Goal: Task Accomplishment & Management: Manage account settings

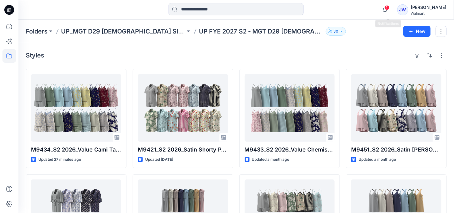
click at [398, 12] on div "1 Notifications Your style M9434_S2 2026_Value Cami Tap_Midpoint is ready 51 mi…" at bounding box center [413, 10] width 68 height 14
click at [391, 10] on icon "button" at bounding box center [385, 10] width 12 height 12
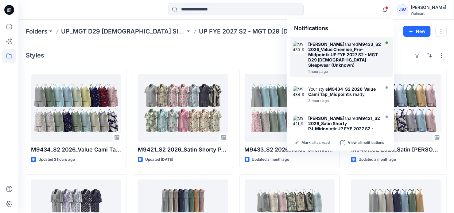
click at [366, 69] on div "1 hours ago" at bounding box center [344, 71] width 73 height 4
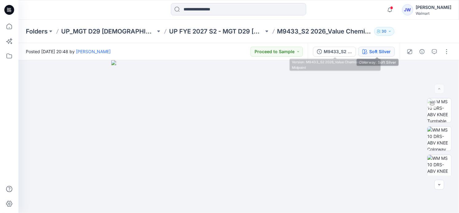
click at [377, 51] on div "Soft Silver" at bounding box center [380, 51] width 22 height 7
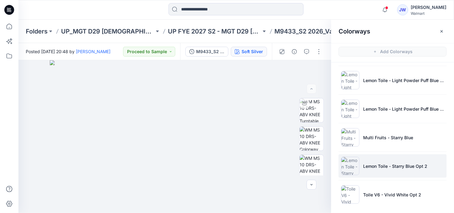
scroll to position [2, 0]
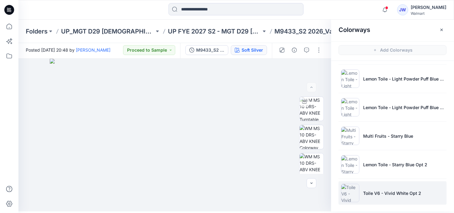
click at [379, 190] on p "Toile V6 - Vivid White Opt 2" at bounding box center [392, 193] width 58 height 6
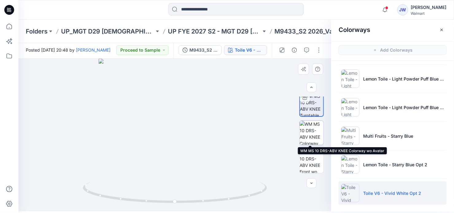
click at [306, 130] on img at bounding box center [312, 133] width 24 height 24
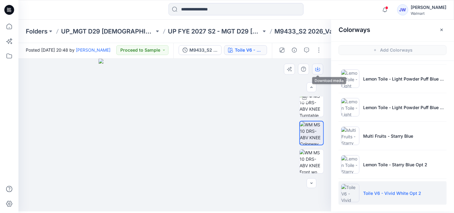
click at [316, 69] on icon "button" at bounding box center [318, 69] width 5 height 5
click at [418, 190] on p "Toile V6 - Vivid White Opt 2" at bounding box center [392, 193] width 58 height 6
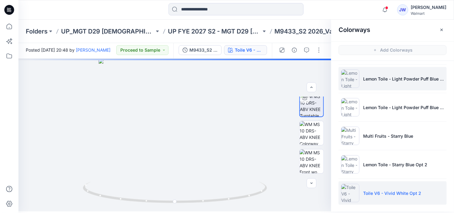
scroll to position [4, 0]
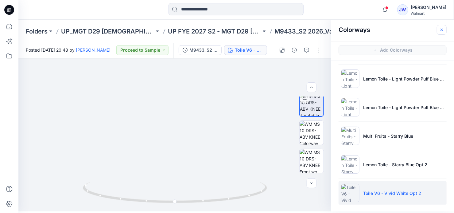
click at [441, 27] on icon "button" at bounding box center [442, 29] width 5 height 5
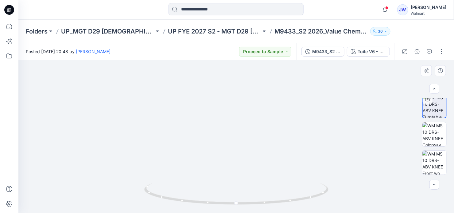
scroll to position [0, 0]
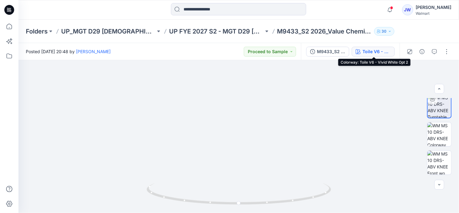
click at [364, 51] on div "Toile V6 - Vivid White Opt 2" at bounding box center [376, 51] width 28 height 7
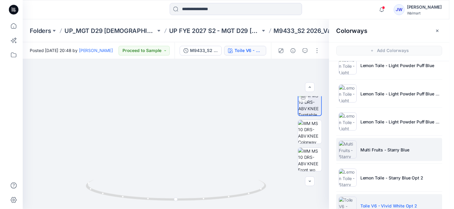
scroll to position [657, 0]
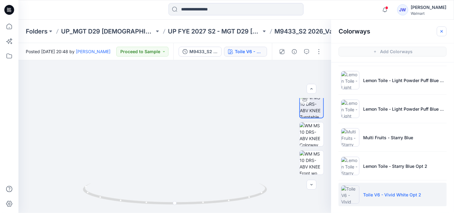
click at [442, 31] on icon "button" at bounding box center [442, 31] width 2 height 2
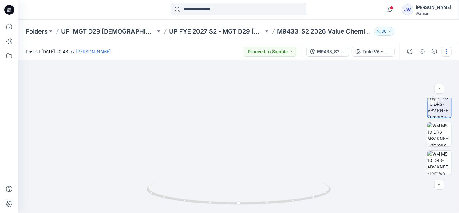
click at [442, 52] on button "button" at bounding box center [446, 52] width 10 height 10
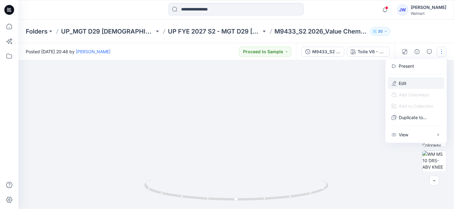
click at [390, 84] on button "Edit" at bounding box center [416, 82] width 57 height 11
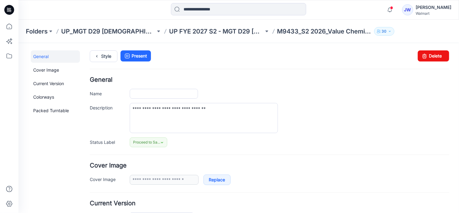
type input "**********"
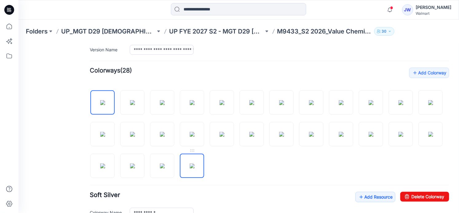
click at [194, 163] on img at bounding box center [191, 165] width 5 height 5
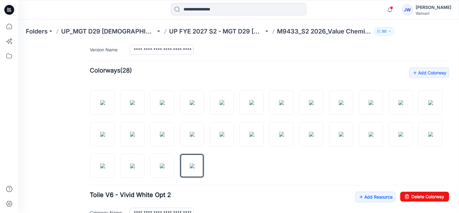
scroll to position [195, 0]
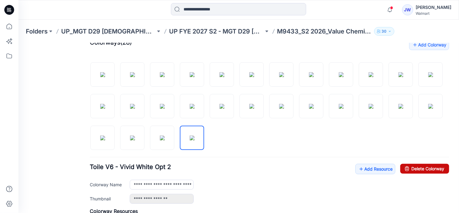
drag, startPoint x: 415, startPoint y: 166, endPoint x: 269, endPoint y: 68, distance: 175.6
click at [415, 166] on link "Delete Colorway" at bounding box center [424, 168] width 49 height 10
type input "**********"
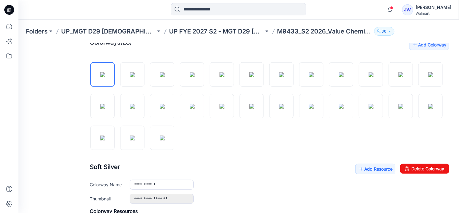
click at [279, 177] on div "**********" at bounding box center [268, 183] width 359 height 40
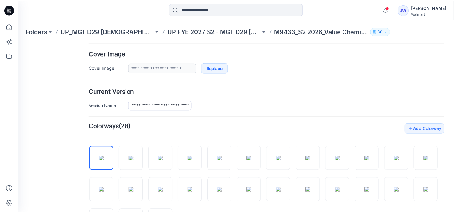
scroll to position [0, 0]
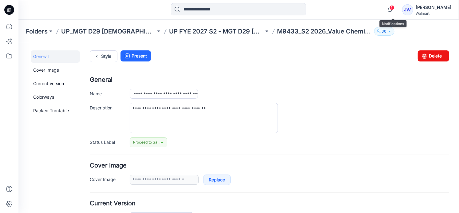
click at [394, 10] on span "1" at bounding box center [391, 7] width 5 height 5
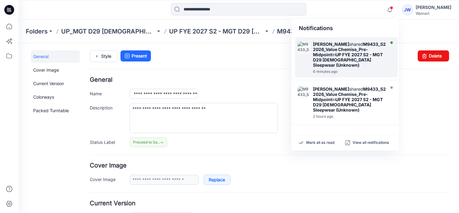
click at [315, 58] on strong "UP FYE 2027 S2 - MGT D29 [DEMOGRAPHIC_DATA] Sleepwear (Unknown)" at bounding box center [348, 60] width 70 height 16
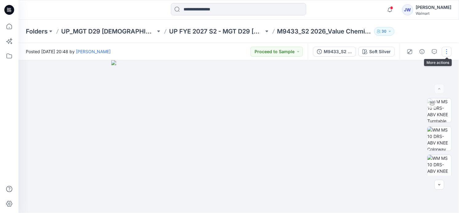
click at [445, 55] on button "button" at bounding box center [446, 52] width 10 height 10
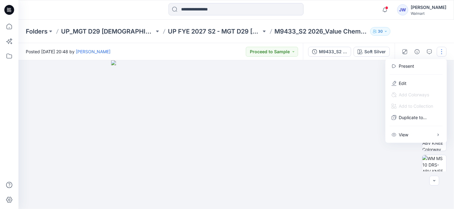
click at [368, 94] on div at bounding box center [238, 136] width 440 height 153
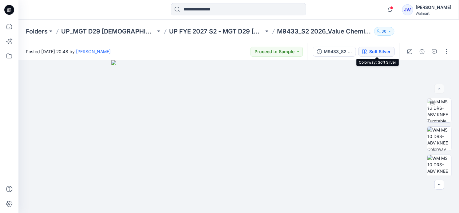
click at [371, 53] on div "Soft Silver" at bounding box center [380, 51] width 22 height 7
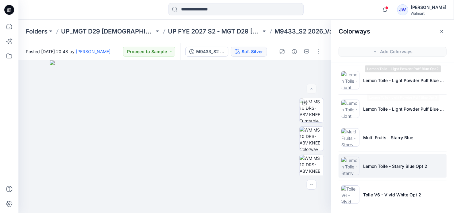
scroll to position [2, 0]
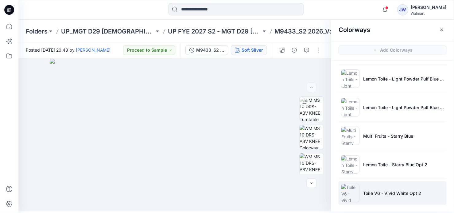
click at [383, 184] on li "Toile V6 - Vivid White Opt 2" at bounding box center [393, 192] width 108 height 23
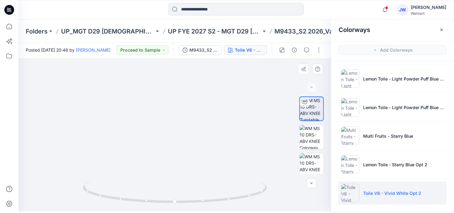
drag, startPoint x: 187, startPoint y: 96, endPoint x: 192, endPoint y: 126, distance: 30.6
click at [192, 126] on img at bounding box center [180, 59] width 517 height 305
drag, startPoint x: 185, startPoint y: 108, endPoint x: 184, endPoint y: 121, distance: 13.5
click at [184, 121] on img at bounding box center [174, 115] width 279 height 192
drag, startPoint x: 188, startPoint y: 149, endPoint x: 187, endPoint y: 124, distance: 25.5
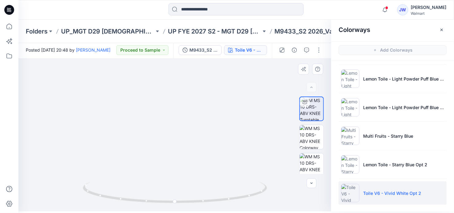
click at [187, 124] on img at bounding box center [174, 65] width 517 height 291
drag, startPoint x: 234, startPoint y: 120, endPoint x: 234, endPoint y: 129, distance: 9.5
click at [234, 129] on img at bounding box center [174, 117] width 249 height 190
drag, startPoint x: 171, startPoint y: 204, endPoint x: 143, endPoint y: 198, distance: 28.4
click at [143, 198] on icon at bounding box center [176, 193] width 186 height 23
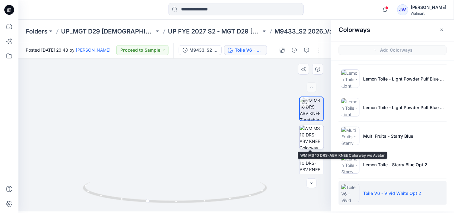
click at [304, 135] on img at bounding box center [312, 137] width 24 height 24
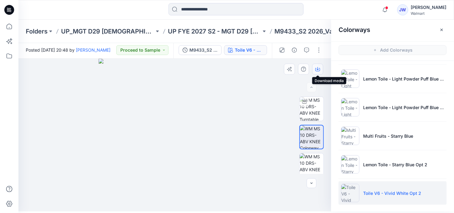
click at [319, 69] on icon "button" at bounding box center [318, 69] width 5 height 5
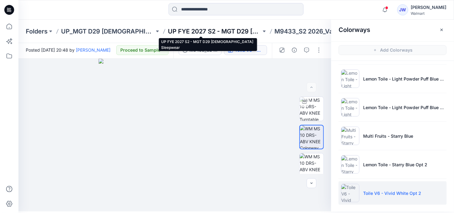
click at [223, 28] on p "UP FYE 2027 S2 - MGT D29 Ladies Sleepwear" at bounding box center [214, 31] width 93 height 9
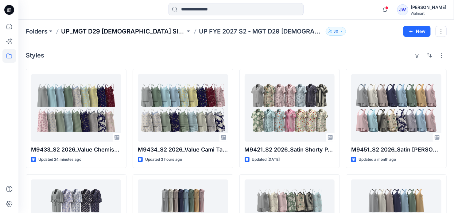
click at [129, 33] on p "UP_MGT D29 [DEMOGRAPHIC_DATA] Sleep" at bounding box center [123, 31] width 124 height 9
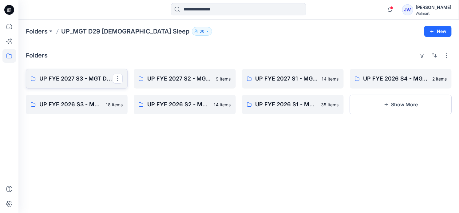
click at [69, 81] on p "UP FYE 2027 S3 - MGT D29 [DEMOGRAPHIC_DATA] Sleepwear" at bounding box center [75, 78] width 73 height 9
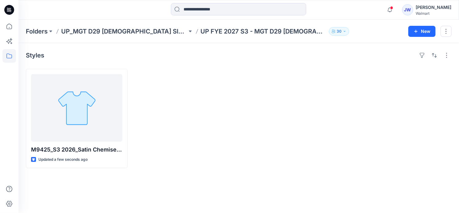
click at [339, 95] on div at bounding box center [293, 118] width 102 height 99
click at [279, 84] on div at bounding box center [293, 118] width 102 height 99
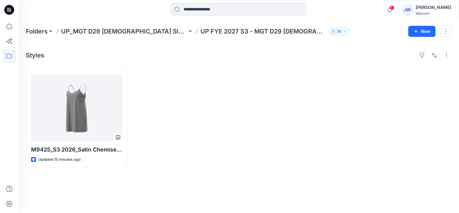
click at [199, 143] on div at bounding box center [185, 118] width 102 height 99
click at [240, 114] on div "M9425_S3 2026_Satin Chemise Opt 3_Midpoint Updated 15 minutes ago" at bounding box center [239, 118] width 426 height 99
click at [224, 126] on div at bounding box center [185, 118] width 102 height 99
click at [338, 92] on div at bounding box center [293, 118] width 102 height 99
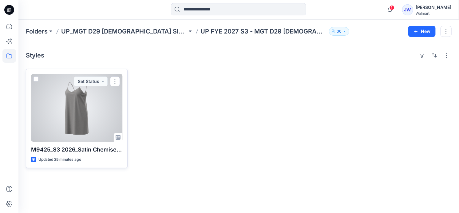
click at [63, 106] on div at bounding box center [76, 108] width 91 height 68
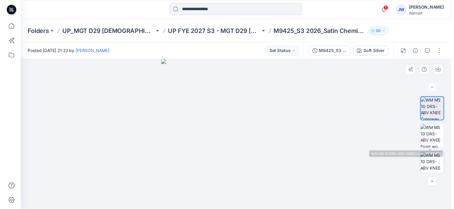
scroll to position [32, 0]
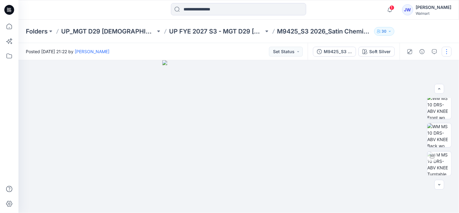
click at [448, 53] on button "button" at bounding box center [446, 52] width 10 height 10
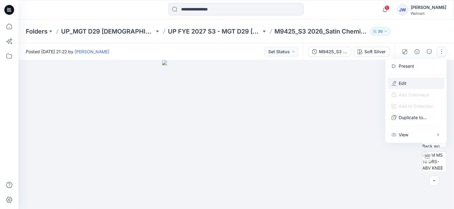
click at [409, 81] on button "Edit" at bounding box center [416, 82] width 57 height 11
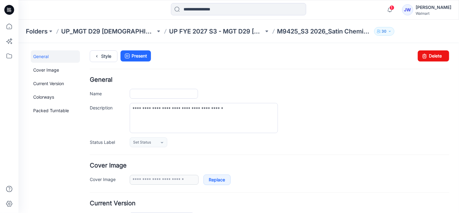
type input "**********"
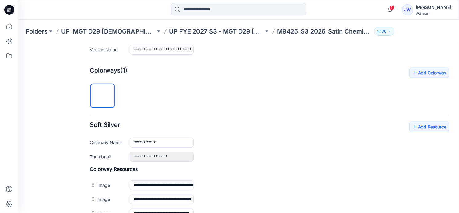
scroll to position [223, 0]
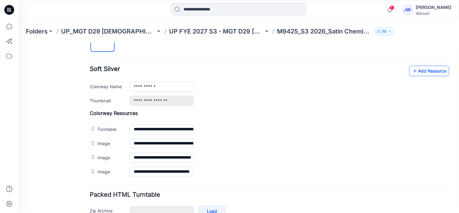
click at [418, 67] on link "Add Resource" at bounding box center [429, 70] width 40 height 10
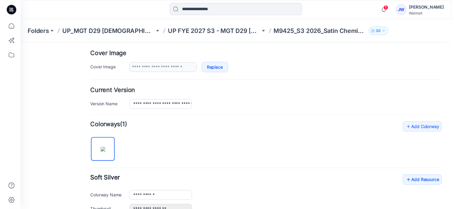
scroll to position [0, 0]
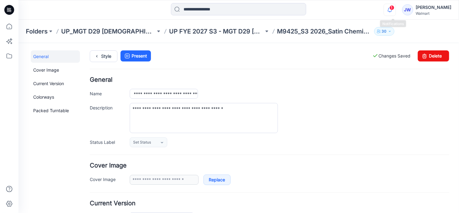
click at [391, 9] on icon "button" at bounding box center [389, 10] width 4 height 4
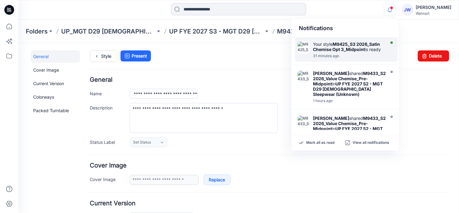
click at [342, 48] on strong "M9425_S3 2026_Satin Chemise Opt 3_Midpoint" at bounding box center [346, 46] width 67 height 10
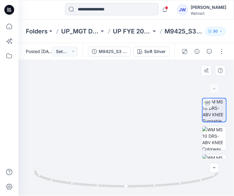
drag, startPoint x: 132, startPoint y: 86, endPoint x: 127, endPoint y: 148, distance: 62.0
click at [127, 148] on img at bounding box center [120, 96] width 385 height 199
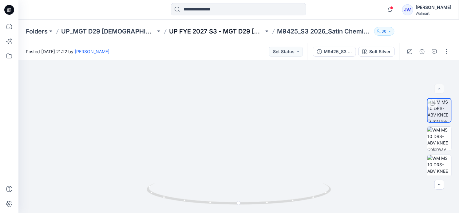
click at [197, 28] on p "UP FYE 2027 S3 - MGT D29 [DEMOGRAPHIC_DATA] Sleepwear" at bounding box center [216, 31] width 94 height 9
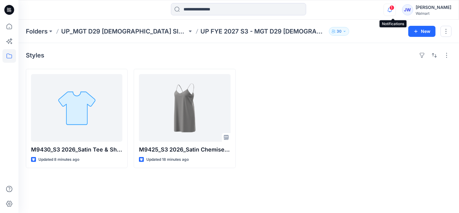
click at [390, 11] on icon "button" at bounding box center [390, 10] width 12 height 12
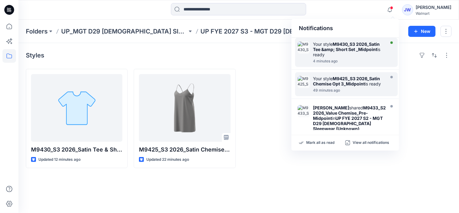
click at [326, 52] on div "Your style M9430_S3 2026_Satin Tee &amp; Short Set _Midpoint is ready" at bounding box center [348, 49] width 71 height 16
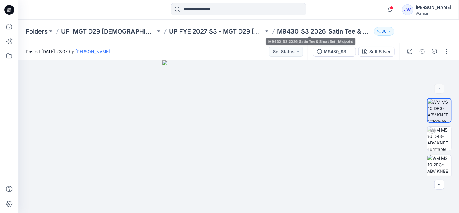
click at [302, 26] on div "Folders UP_MGT D29 [DEMOGRAPHIC_DATA] Sleep UP FYE 2027 S3 - MGT D29 [DEMOGRAPH…" at bounding box center [238, 31] width 440 height 23
click at [443, 49] on button "button" at bounding box center [446, 52] width 10 height 10
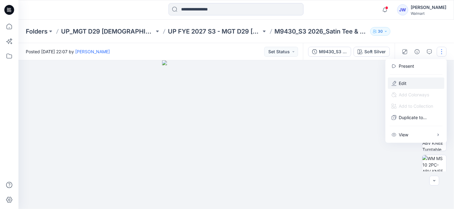
click at [398, 83] on button "Edit" at bounding box center [416, 82] width 57 height 11
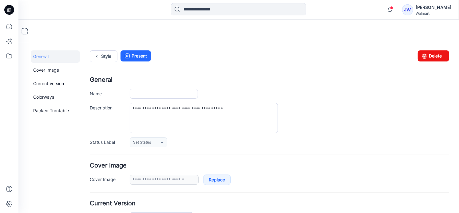
type input "**********"
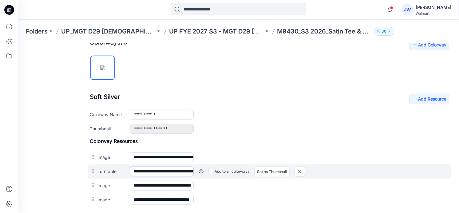
scroll to position [223, 0]
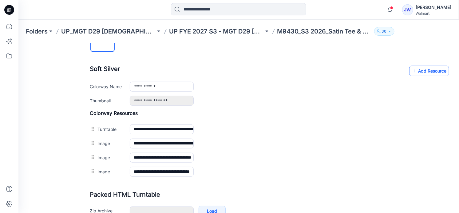
click at [421, 69] on link "Add Resource" at bounding box center [429, 70] width 40 height 10
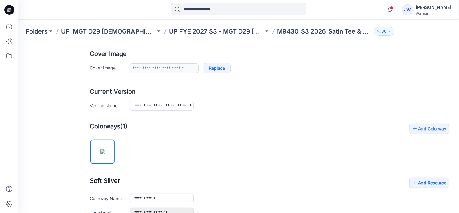
scroll to position [0, 0]
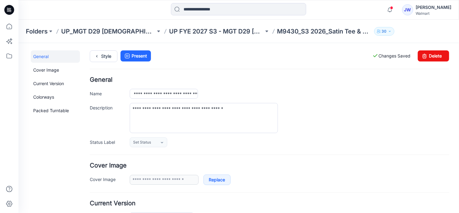
click at [197, 26] on div "Folders UP_MGT D29 [DEMOGRAPHIC_DATA] Sleep UP FYE 2027 S3 - MGT D29 [DEMOGRAPH…" at bounding box center [238, 31] width 440 height 23
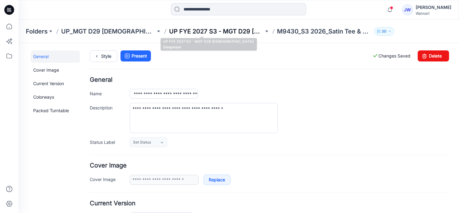
click at [196, 31] on p "UP FYE 2027 S3 - MGT D29 [DEMOGRAPHIC_DATA] Sleepwear" at bounding box center [216, 31] width 94 height 9
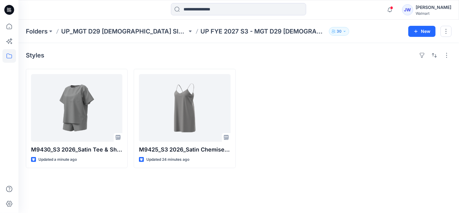
click at [66, 192] on div "Styles M9430_S3 2026_Satin Tee & Short Set _Midpoint Updated a minute ago M9425…" at bounding box center [238, 128] width 440 height 170
click at [337, 119] on div at bounding box center [293, 118] width 102 height 99
